Goal: Information Seeking & Learning: Learn about a topic

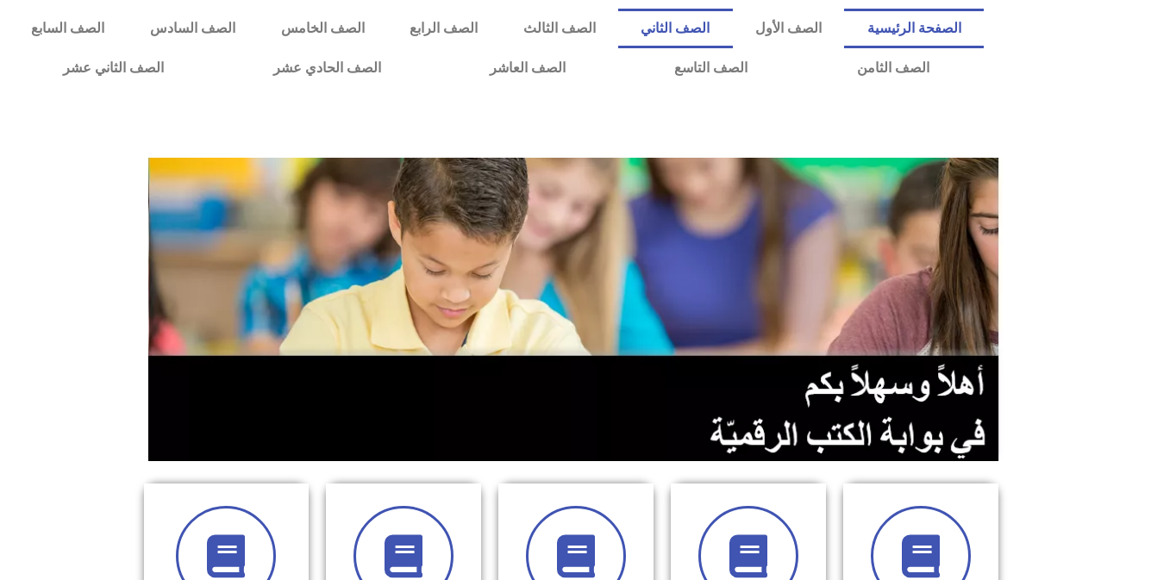
click at [733, 16] on link "الصف الثاني" at bounding box center [675, 29] width 115 height 40
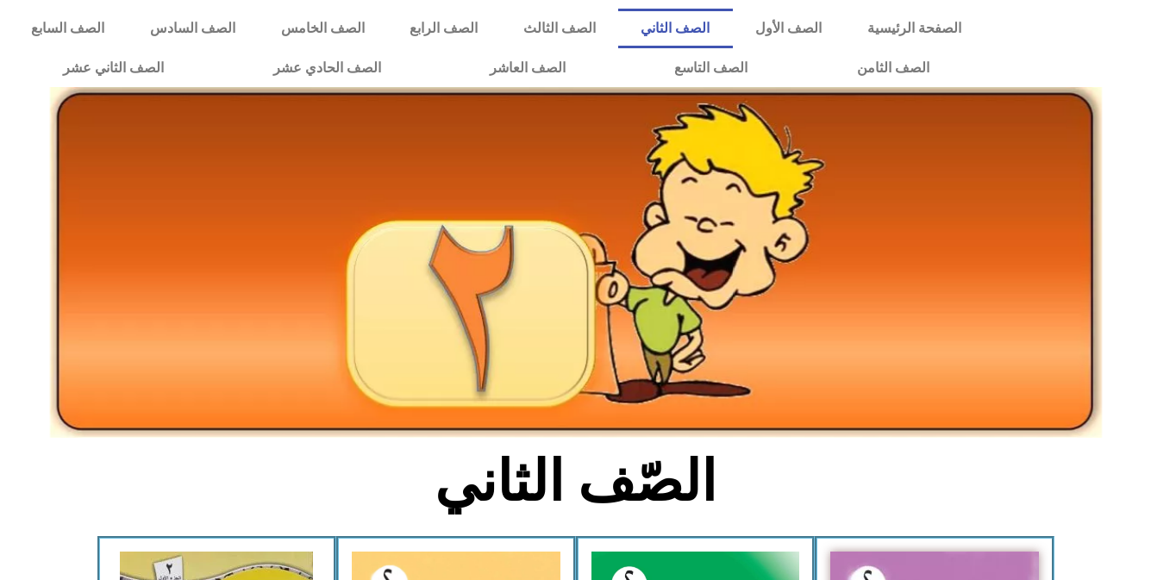
scroll to position [507, 0]
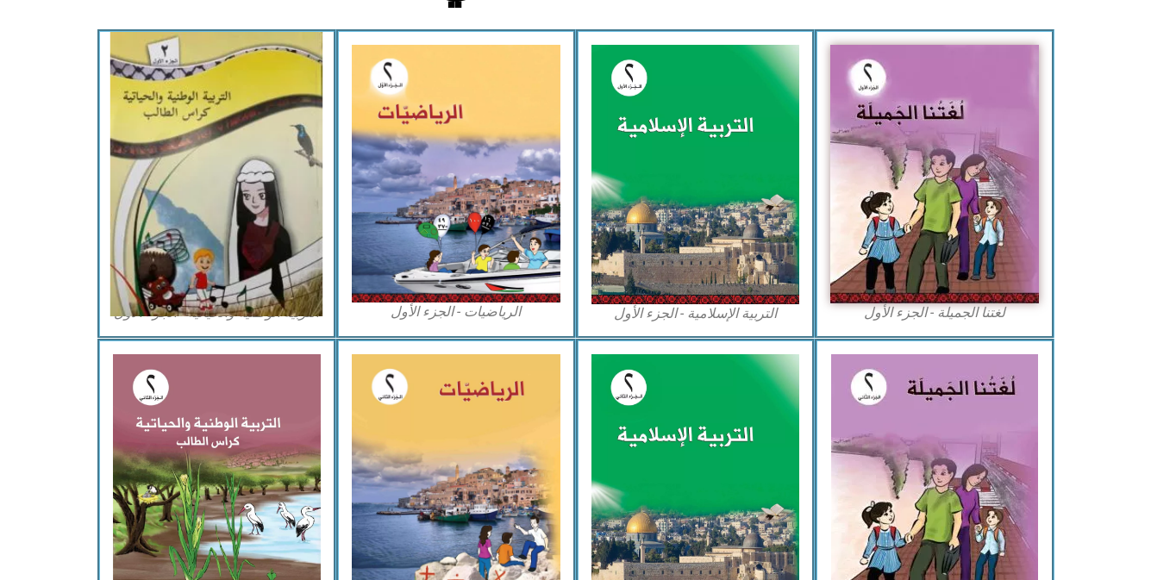
click at [172, 116] on img at bounding box center [216, 174] width 212 height 285
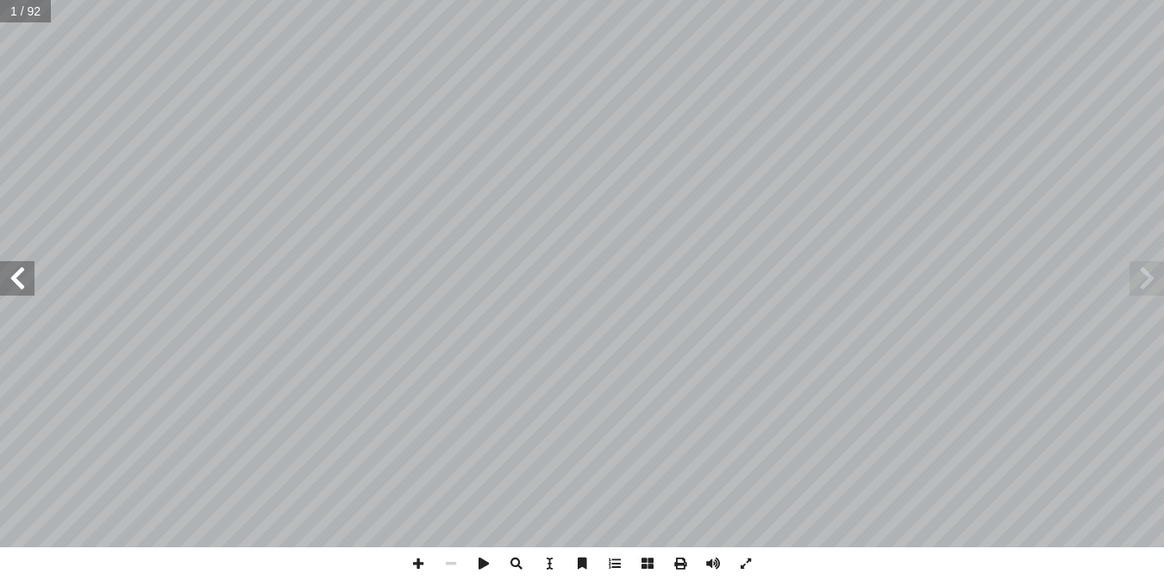
click at [16, 6] on input "text" at bounding box center [25, 11] width 51 height 22
type input "**"
click at [24, 272] on span at bounding box center [17, 278] width 34 height 34
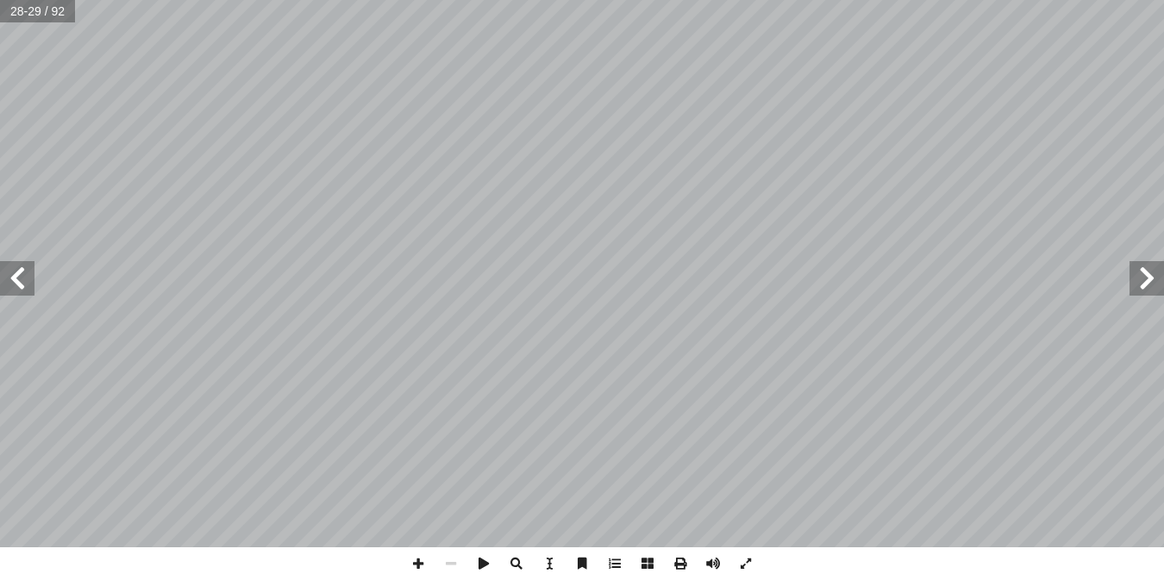
click at [1158, 281] on span at bounding box center [1147, 278] width 34 height 34
click at [1139, 276] on span at bounding box center [1147, 278] width 34 height 34
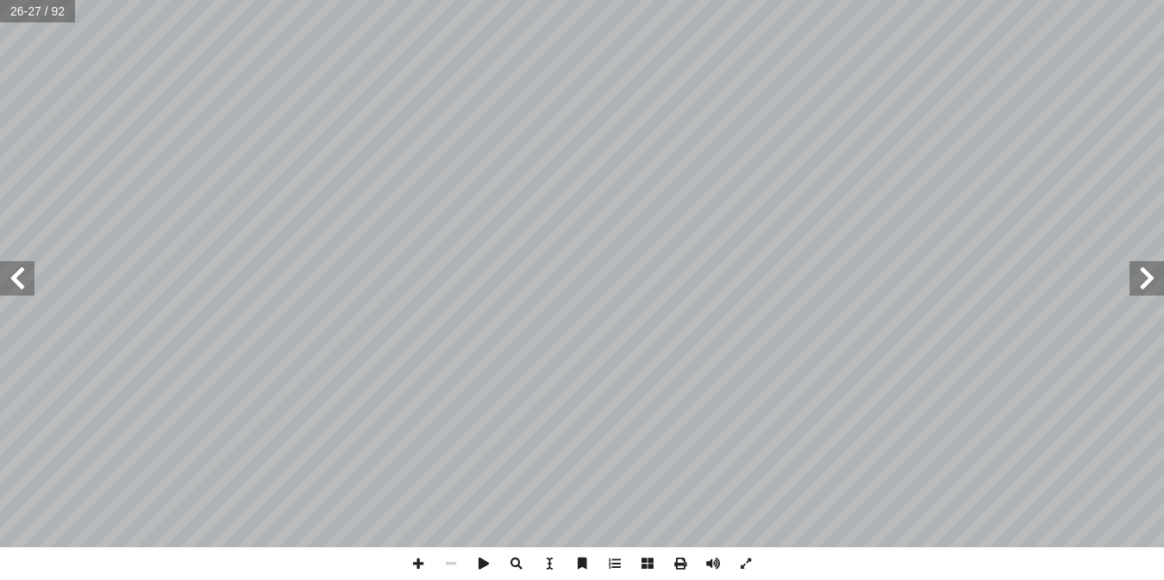
click at [1139, 276] on span at bounding box center [1147, 278] width 34 height 34
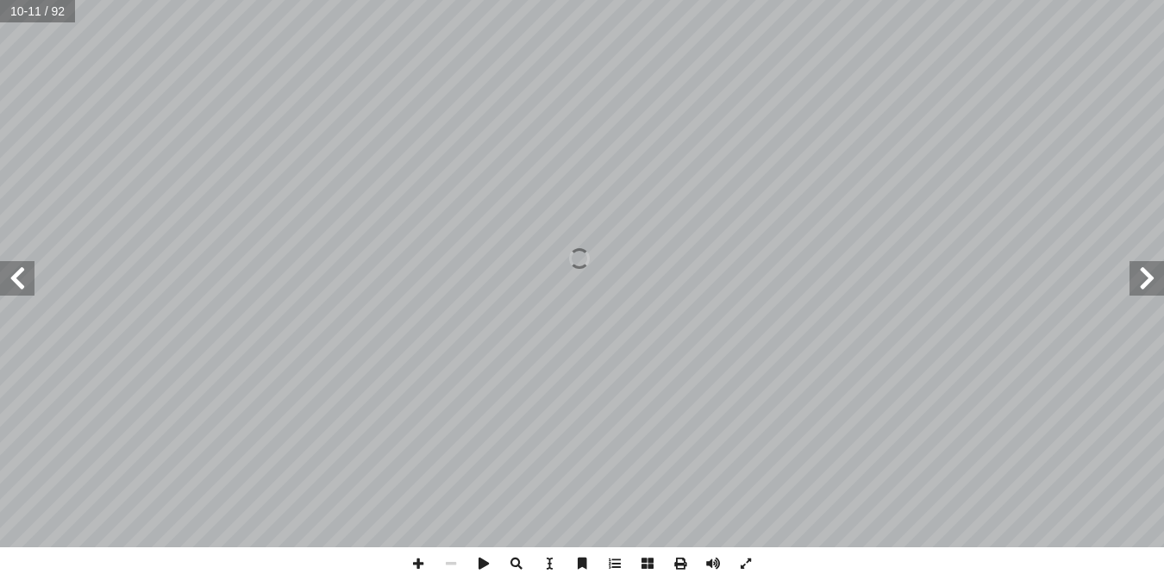
click at [1139, 276] on span at bounding box center [1147, 278] width 34 height 34
click at [22, 271] on span at bounding box center [17, 278] width 34 height 34
click at [29, 273] on span at bounding box center [17, 278] width 34 height 34
click at [3, 280] on span at bounding box center [17, 278] width 34 height 34
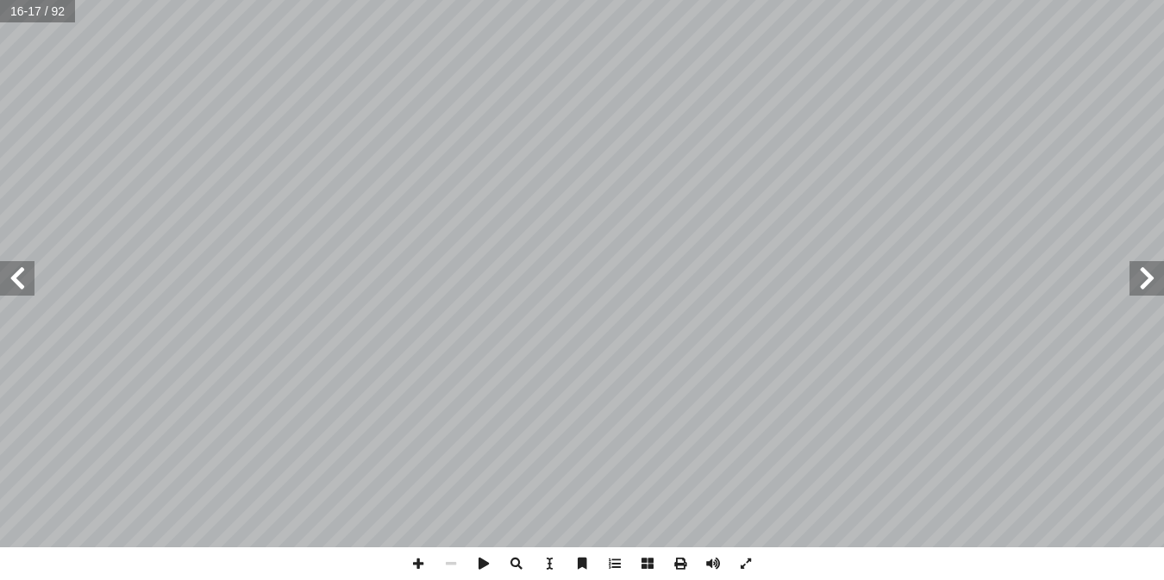
click at [16, 284] on span at bounding box center [17, 278] width 34 height 34
click at [16, 279] on span at bounding box center [17, 278] width 34 height 34
click at [19, 266] on span at bounding box center [17, 278] width 34 height 34
click at [26, 285] on span at bounding box center [17, 278] width 34 height 34
